Goal: Task Accomplishment & Management: Manage account settings

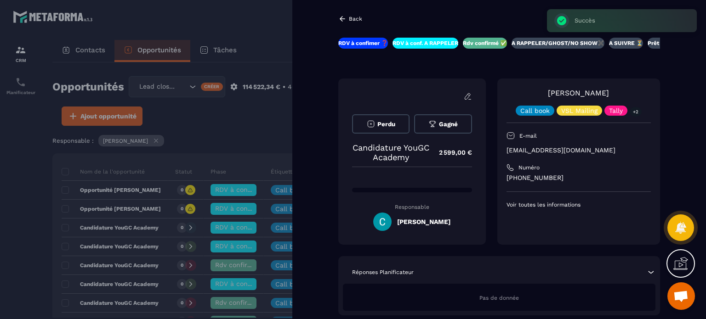
scroll to position [276, 0]
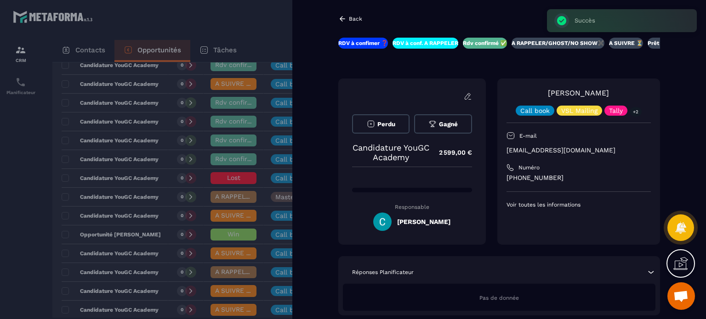
drag, startPoint x: 0, startPoint y: 0, endPoint x: 228, endPoint y: 160, distance: 278.3
click at [228, 160] on div at bounding box center [353, 159] width 706 height 319
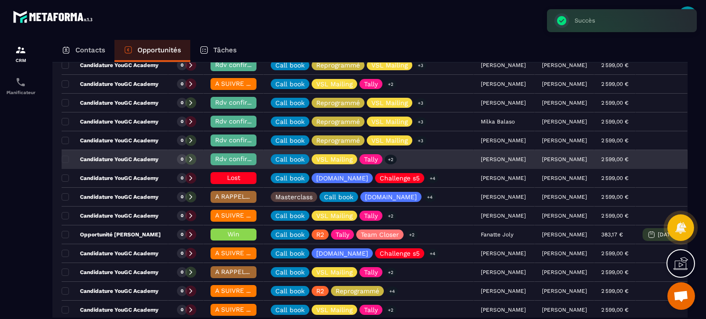
click at [234, 159] on span "Rdv confirmé ✅" at bounding box center [241, 158] width 52 height 7
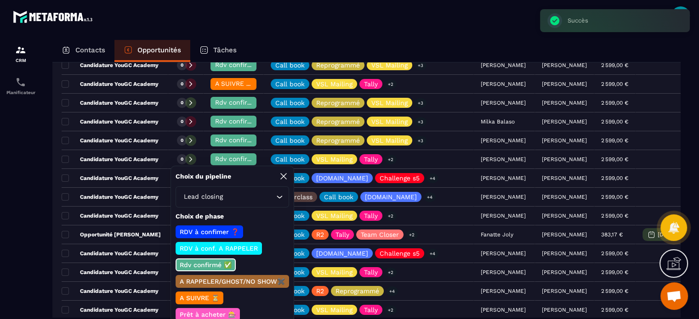
click at [216, 283] on p "A RAPPELER/GHOST/NO SHOW✖️" at bounding box center [232, 281] width 108 height 9
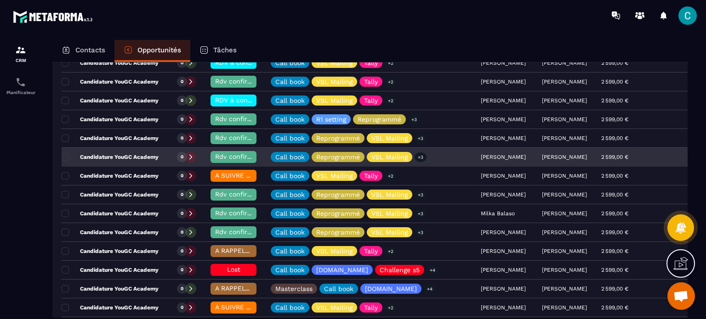
scroll to position [138, 0]
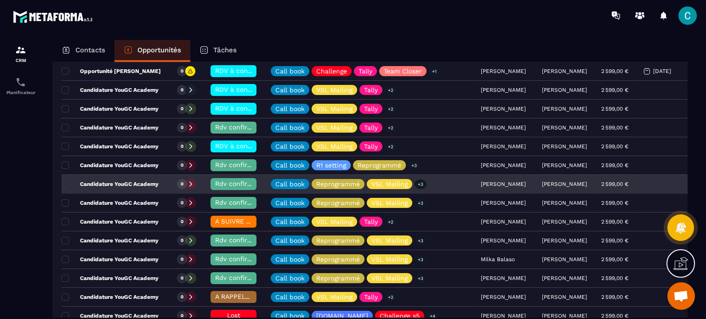
click at [225, 184] on span "Rdv confirmé ✅" at bounding box center [241, 183] width 52 height 7
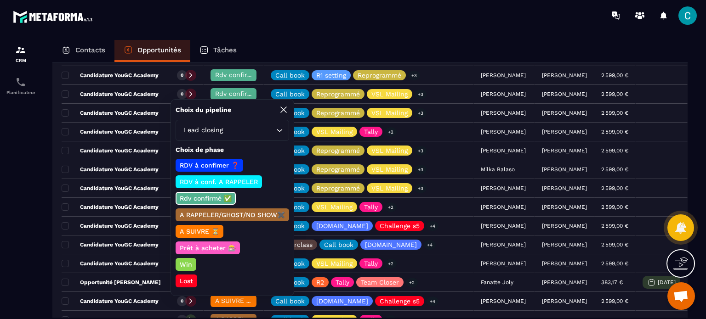
scroll to position [230, 0]
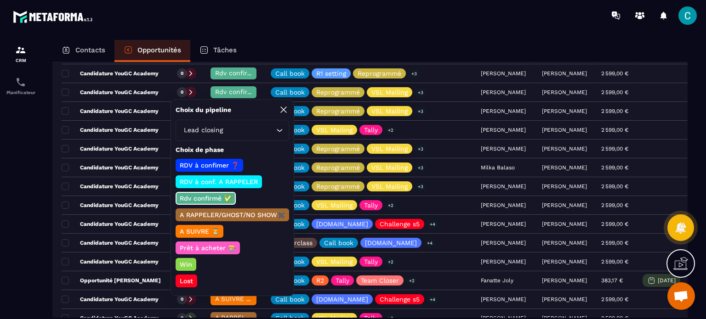
click at [184, 278] on p "Lost" at bounding box center [186, 281] width 16 height 9
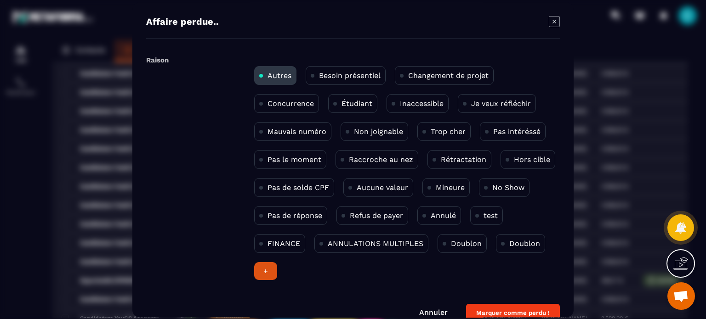
click at [455, 136] on p "Trop cher" at bounding box center [448, 131] width 35 height 9
click at [513, 310] on button "Marquer comme perdu !" at bounding box center [513, 313] width 94 height 18
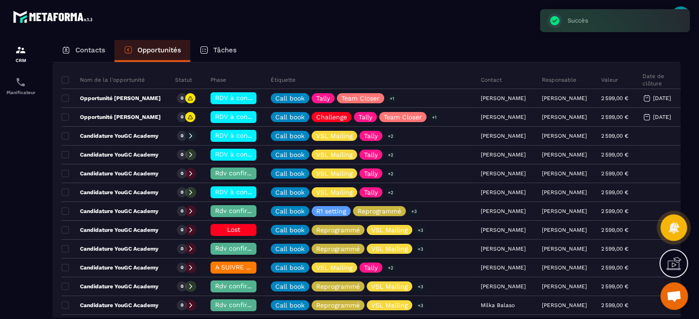
scroll to position [92, 0]
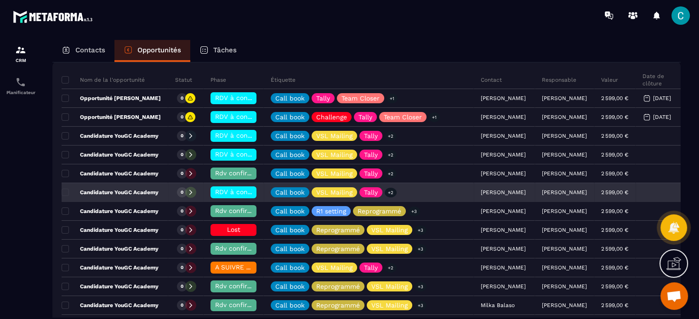
click at [474, 192] on div "[PERSON_NAME]" at bounding box center [504, 193] width 61 height 18
